Goal: Entertainment & Leisure: Consume media (video, audio)

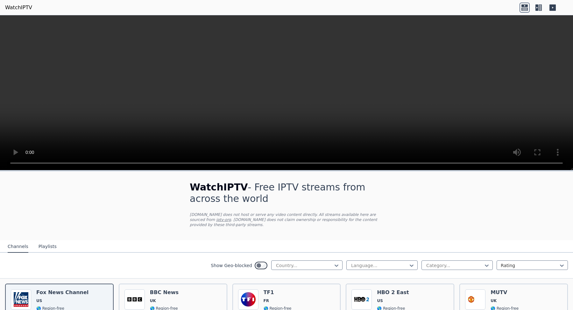
click at [47, 246] on button "Playlists" at bounding box center [47, 247] width 18 height 12
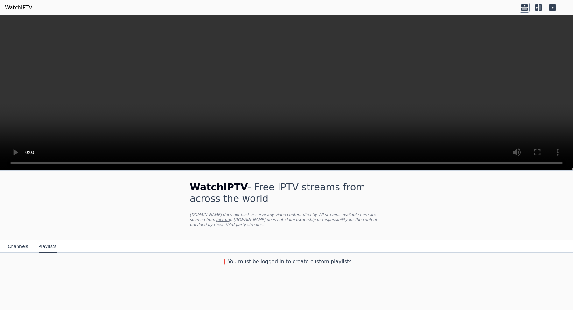
click at [21, 244] on button "Channels" at bounding box center [18, 247] width 21 height 12
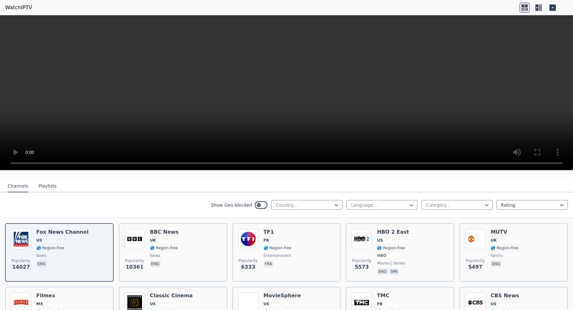
scroll to position [61, 0]
click at [550, 6] on icon at bounding box center [552, 7] width 6 height 6
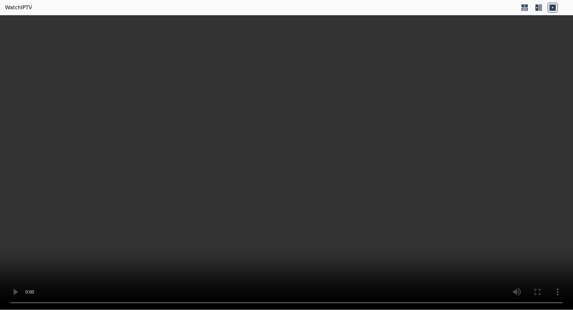
click at [525, 6] on icon at bounding box center [524, 5] width 6 height 3
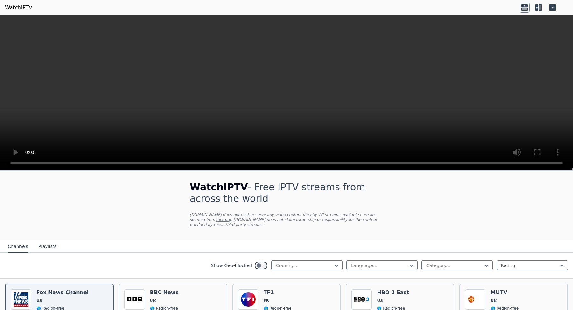
click at [538, 6] on icon at bounding box center [539, 7] width 3 height 6
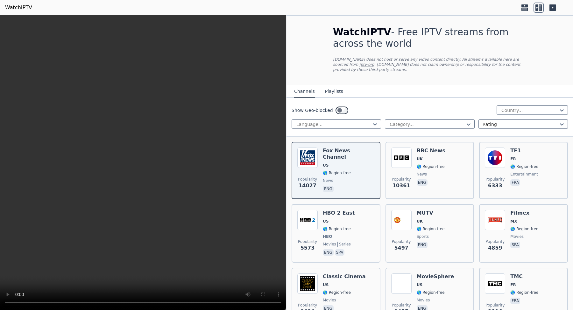
click at [350, 136] on div "Show Geo-blocked Country... Language... Category... Rating" at bounding box center [429, 117] width 286 height 39
click at [354, 124] on div at bounding box center [334, 124] width 76 height 6
type input "***"
click at [339, 135] on div "Turkish" at bounding box center [335, 138] width 89 height 11
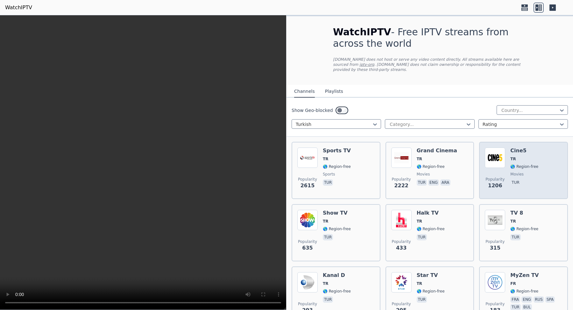
click at [497, 156] on img at bounding box center [495, 158] width 20 height 20
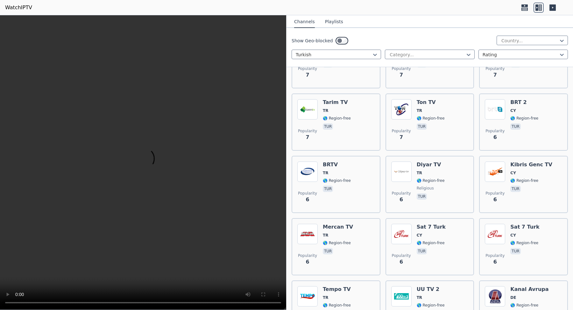
scroll to position [3610, 0]
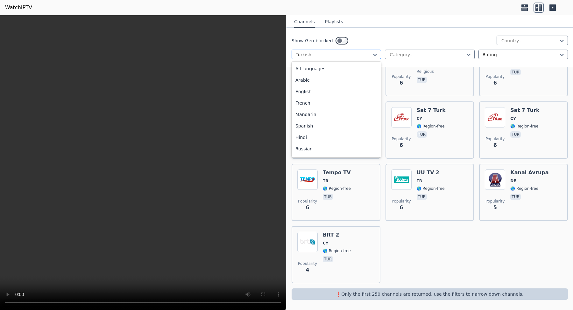
click at [365, 55] on div at bounding box center [334, 55] width 76 height 6
click at [359, 70] on div "All languages" at bounding box center [335, 68] width 89 height 11
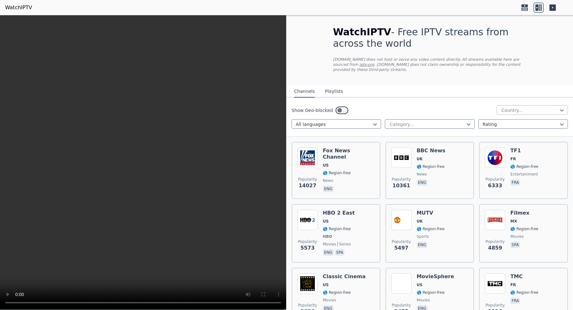
click at [506, 109] on div at bounding box center [529, 110] width 58 height 6
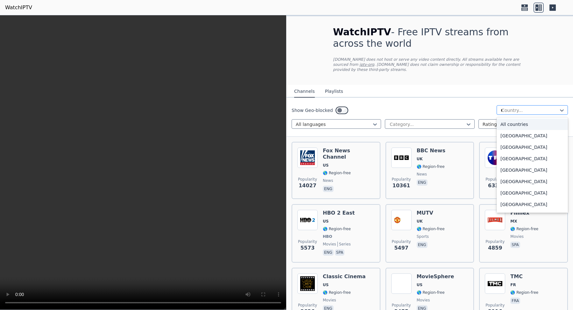
type input "**"
click at [519, 180] on div "[GEOGRAPHIC_DATA]" at bounding box center [531, 181] width 71 height 11
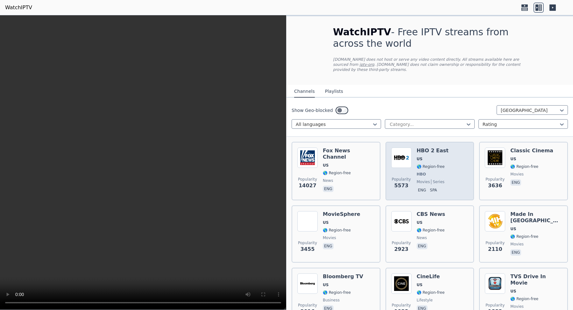
click at [425, 156] on div "HBO 2 East US 🌎 Region-free HBO movies series eng spa" at bounding box center [432, 171] width 32 height 47
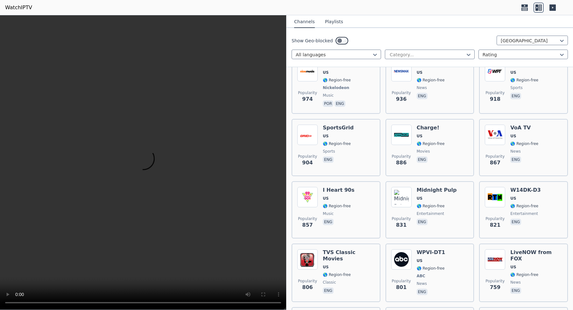
scroll to position [534, 0]
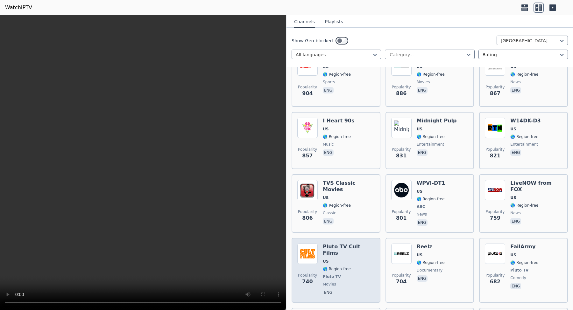
click at [345, 260] on div "Pluto TV Cult Films US 🌎 Region-free Pluto TV movies eng" at bounding box center [349, 270] width 52 height 53
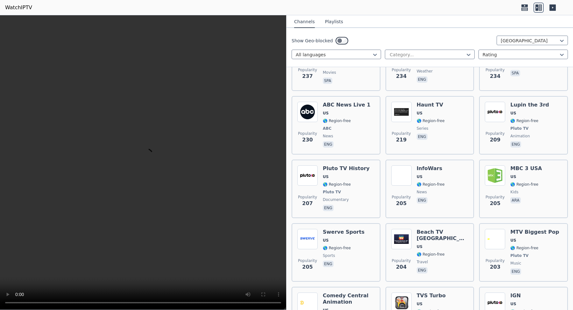
scroll to position [2242, 0]
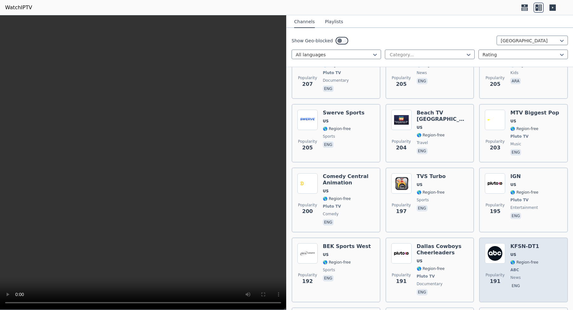
click at [509, 243] on div "Popularity 191 KFSN-DT1 US 🌎 Region-free ABC news eng" at bounding box center [523, 269] width 77 height 53
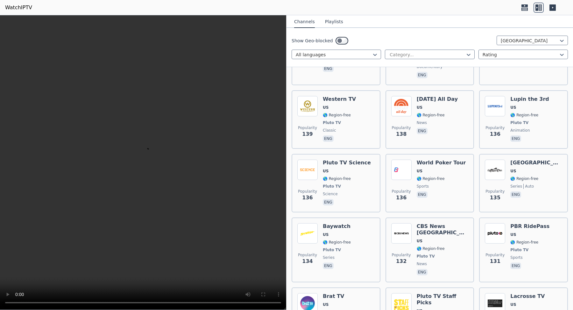
scroll to position [3379, 0]
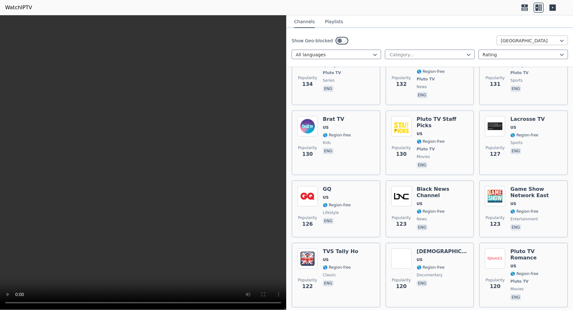
click at [532, 39] on div at bounding box center [529, 41] width 58 height 6
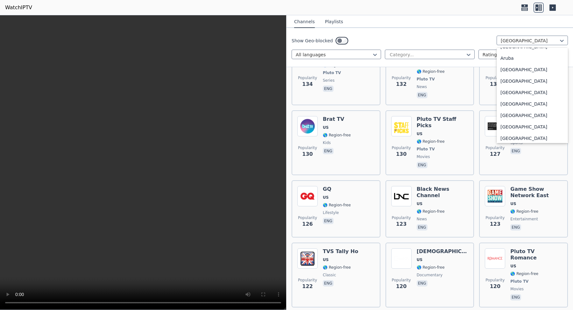
scroll to position [0, 0]
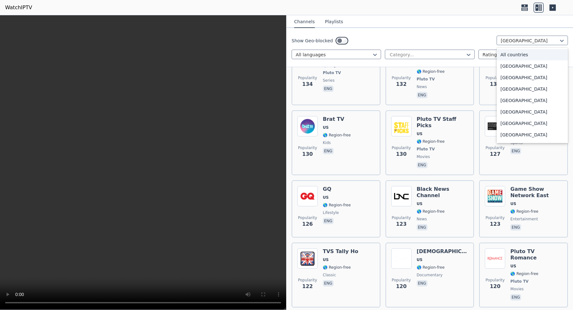
click at [522, 57] on div "All countries" at bounding box center [531, 54] width 71 height 11
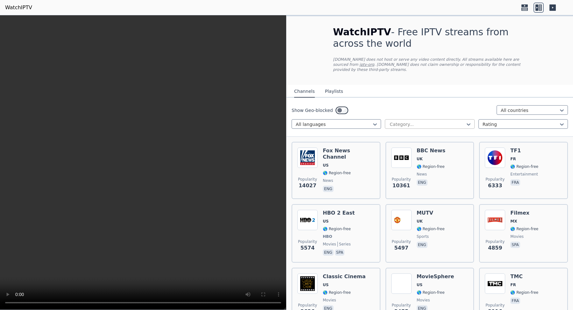
click at [410, 122] on div at bounding box center [427, 124] width 76 height 6
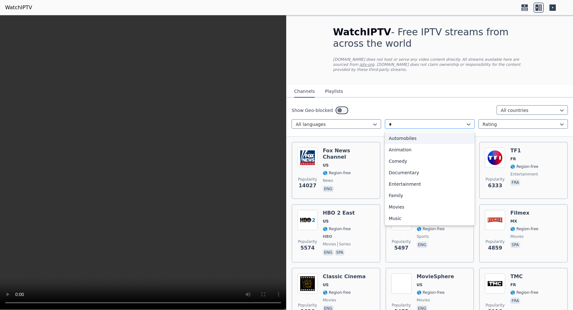
type input "**"
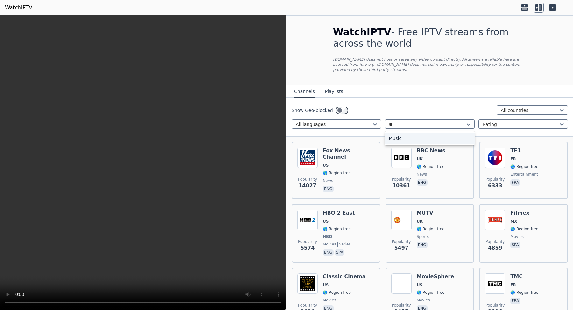
click at [408, 137] on div "Music" at bounding box center [429, 138] width 89 height 11
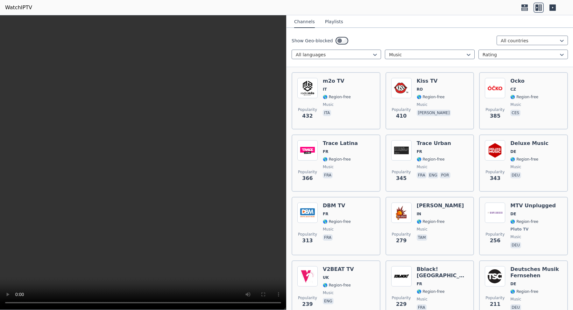
scroll to position [451, 0]
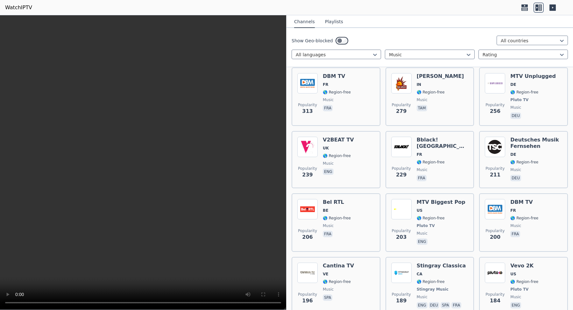
click at [434, 244] on span "eng" at bounding box center [440, 243] width 49 height 8
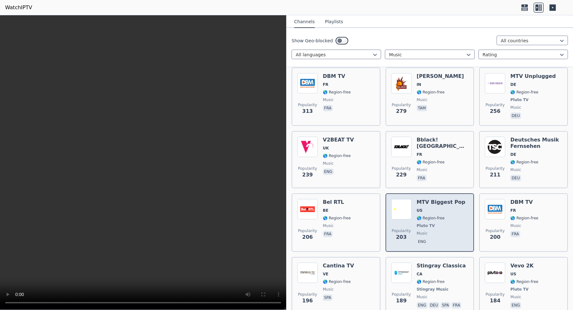
click at [402, 208] on img at bounding box center [401, 209] width 20 height 20
click at [426, 226] on span "Pluto TV" at bounding box center [425, 225] width 18 height 5
click at [423, 243] on p "eng" at bounding box center [421, 242] width 11 height 6
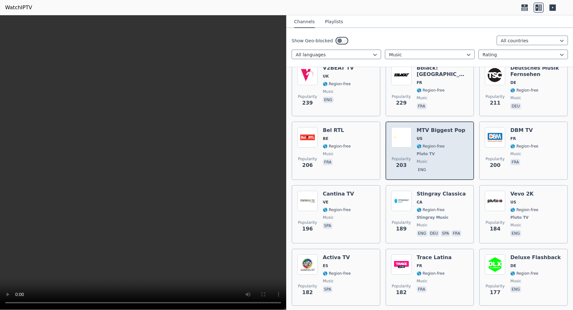
scroll to position [525, 0]
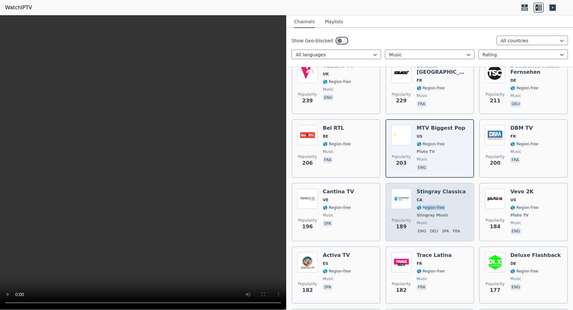
click at [424, 210] on div "Stingray Classica CA 🌎 Region-free Stingray Music music eng deu spa fra" at bounding box center [440, 212] width 49 height 47
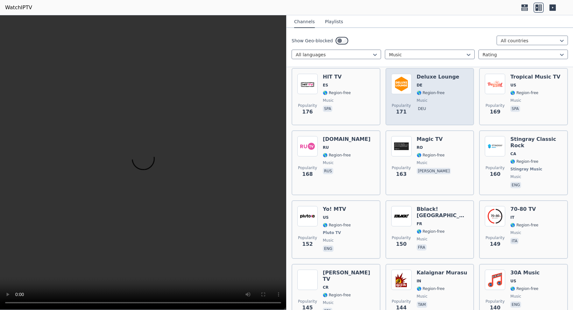
scroll to position [943, 0]
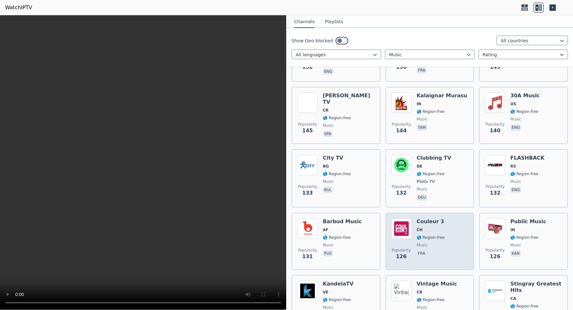
click at [433, 238] on span "🌎 Region-free" at bounding box center [430, 237] width 28 height 5
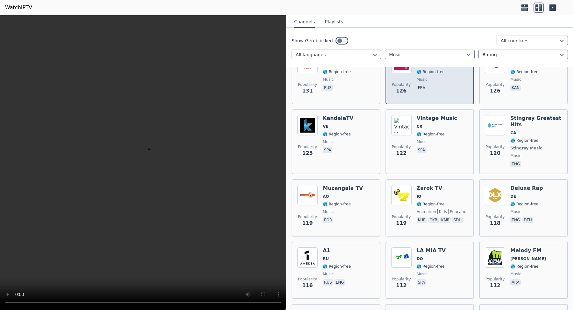
scroll to position [1264, 0]
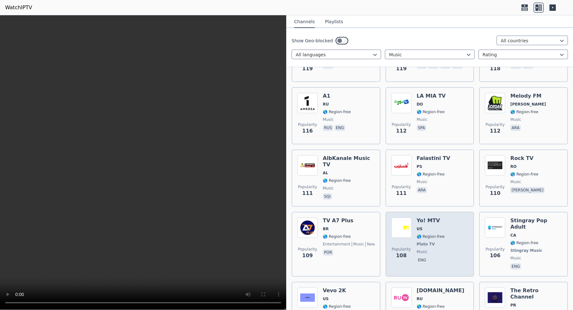
click at [432, 239] on div "Yo! MTV US 🌎 Region-free Pluto TV music eng" at bounding box center [430, 244] width 28 height 53
click at [432, 239] on span "🌎 Region-free" at bounding box center [430, 236] width 28 height 5
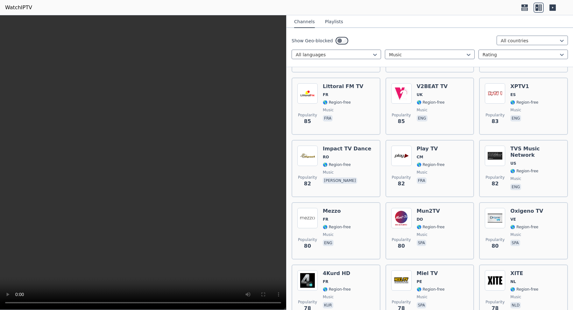
scroll to position [1971, 0]
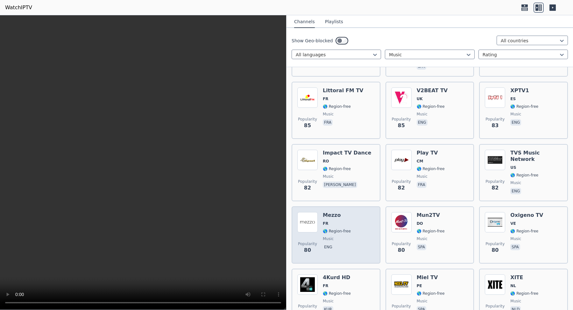
click at [342, 212] on h6 "Mezzo" at bounding box center [337, 215] width 28 height 6
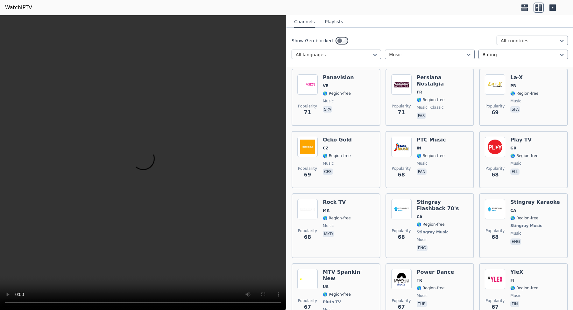
scroll to position [2491, 0]
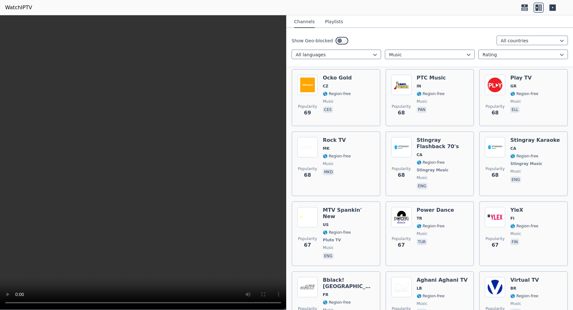
click at [467, 213] on div "Popularity 67 Power Dance TR 🌎 Region-free music tur" at bounding box center [429, 233] width 77 height 53
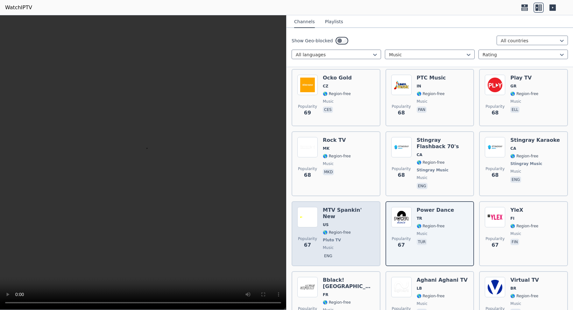
click at [358, 230] on span "🌎 Region-free" at bounding box center [349, 232] width 52 height 5
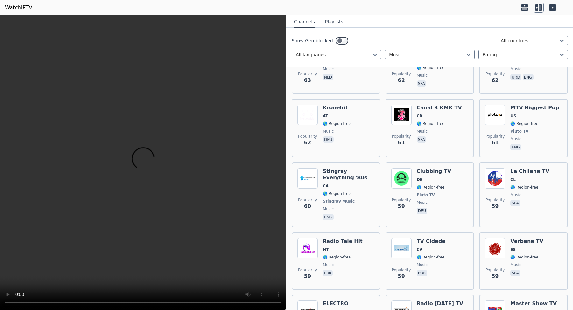
scroll to position [2699, 0]
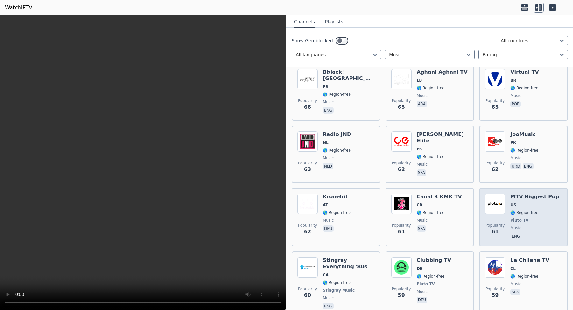
click at [515, 210] on span "🌎 Region-free" at bounding box center [524, 212] width 28 height 5
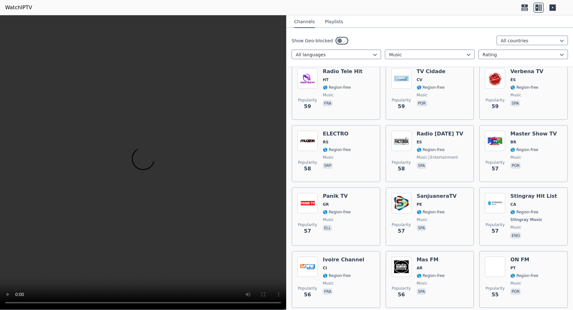
scroll to position [3086, 0]
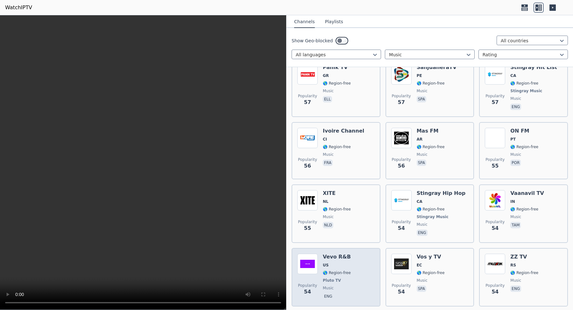
click at [360, 254] on div "Popularity 54 Vevo R&B US 🌎 Region-free Pluto TV music eng" at bounding box center [335, 277] width 77 height 47
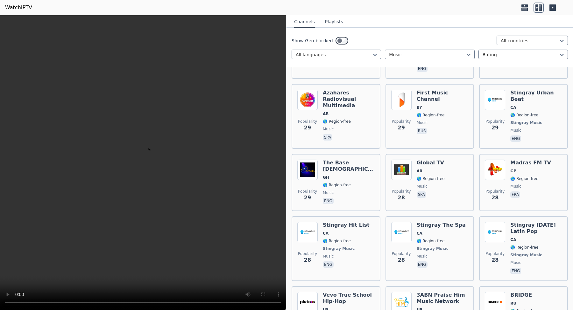
scroll to position [5241, 0]
